Goal: Task Accomplishment & Management: Use online tool/utility

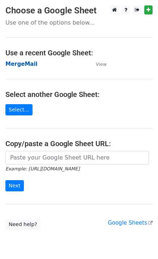
click at [17, 64] on strong "MergeMail" at bounding box center [21, 64] width 32 height 7
click at [30, 66] on strong "MergeMail" at bounding box center [21, 64] width 32 height 7
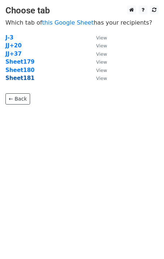
click at [26, 80] on strong "Sheet181" at bounding box center [19, 78] width 29 height 7
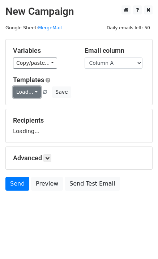
click at [29, 95] on link "Load..." at bounding box center [27, 91] width 28 height 11
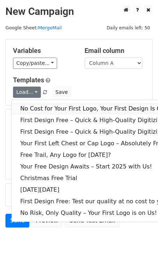
click at [40, 107] on link "No Cost for Your First Logo, Your First Design Is On Us!" at bounding box center [99, 109] width 174 height 12
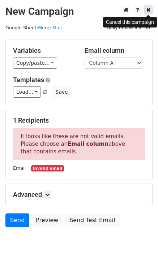
click at [148, 11] on icon at bounding box center [149, 9] width 4 height 5
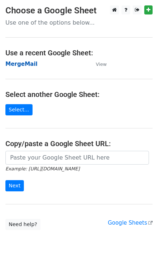
click at [30, 63] on strong "MergeMail" at bounding box center [21, 64] width 32 height 7
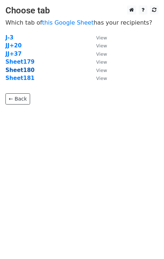
click at [25, 71] on strong "Sheet180" at bounding box center [19, 70] width 29 height 7
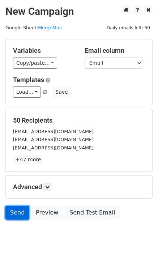
drag, startPoint x: 17, startPoint y: 209, endPoint x: 7, endPoint y: 219, distance: 13.8
click at [17, 209] on link "Send" at bounding box center [17, 213] width 24 height 14
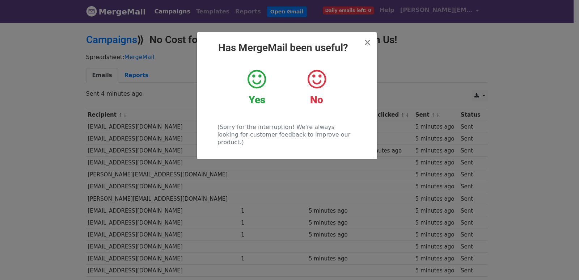
click at [143, 101] on div "× Has MergeMail been useful? Yes No (Sorry for the interruption! We're always l…" at bounding box center [289, 151] width 579 height 258
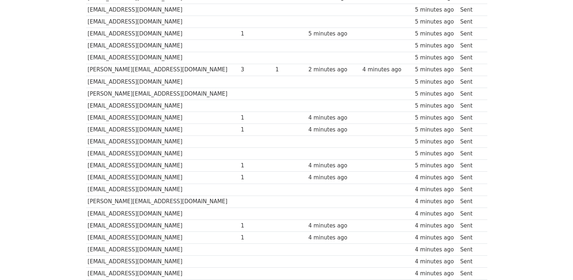
scroll to position [504, 0]
